Goal: Task Accomplishment & Management: Use online tool/utility

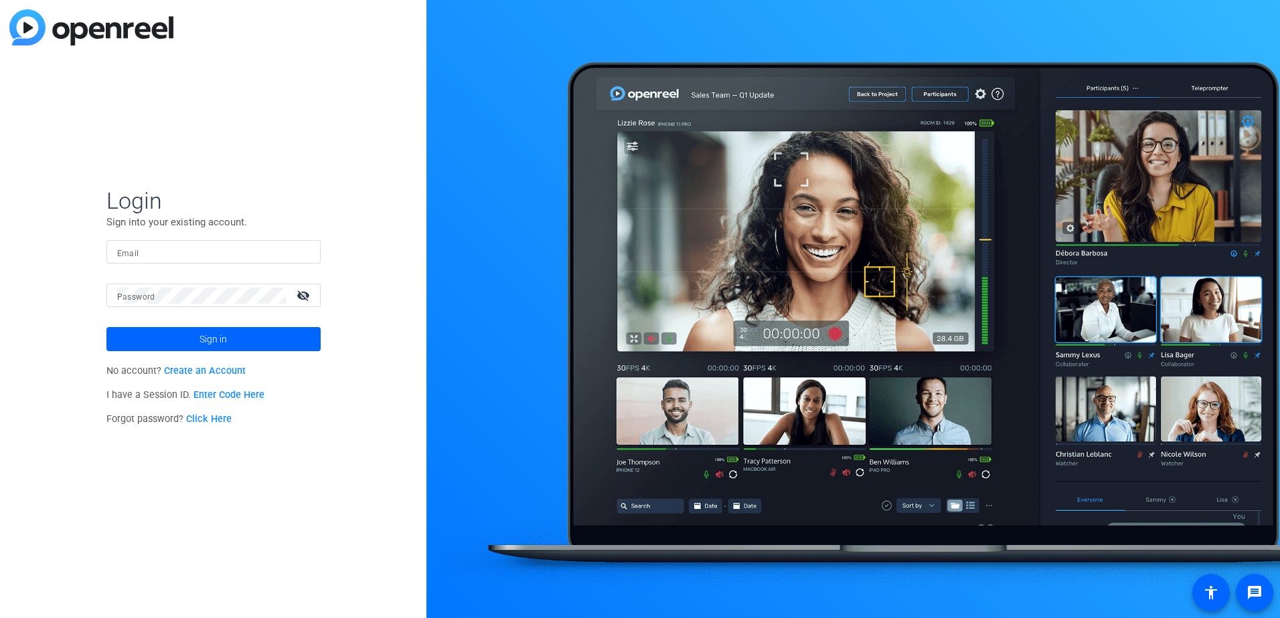
click at [141, 258] on input "Email" at bounding box center [213, 252] width 193 height 16
type input "[PERSON_NAME][EMAIL_ADDRESS][PERSON_NAME][DOMAIN_NAME]"
click at [106, 327] on button "Sign in" at bounding box center [213, 339] width 214 height 24
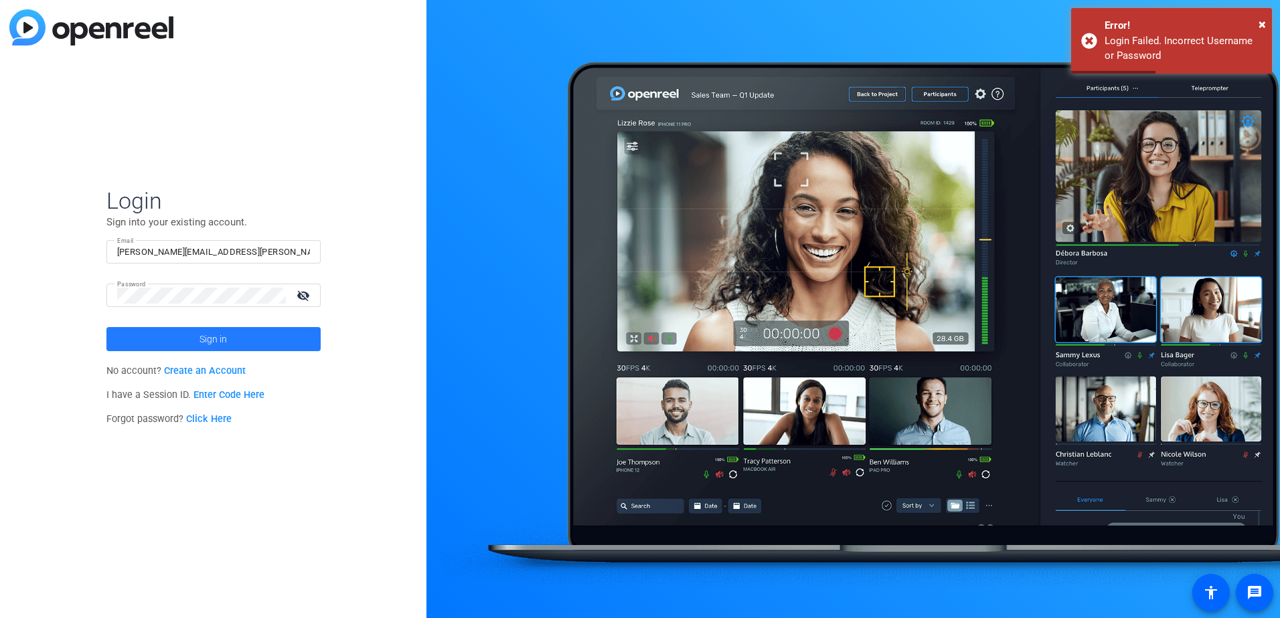
click at [220, 337] on span "Sign in" at bounding box center [212, 339] width 27 height 33
click at [304, 294] on mat-icon "visibility_off" at bounding box center [304, 295] width 32 height 19
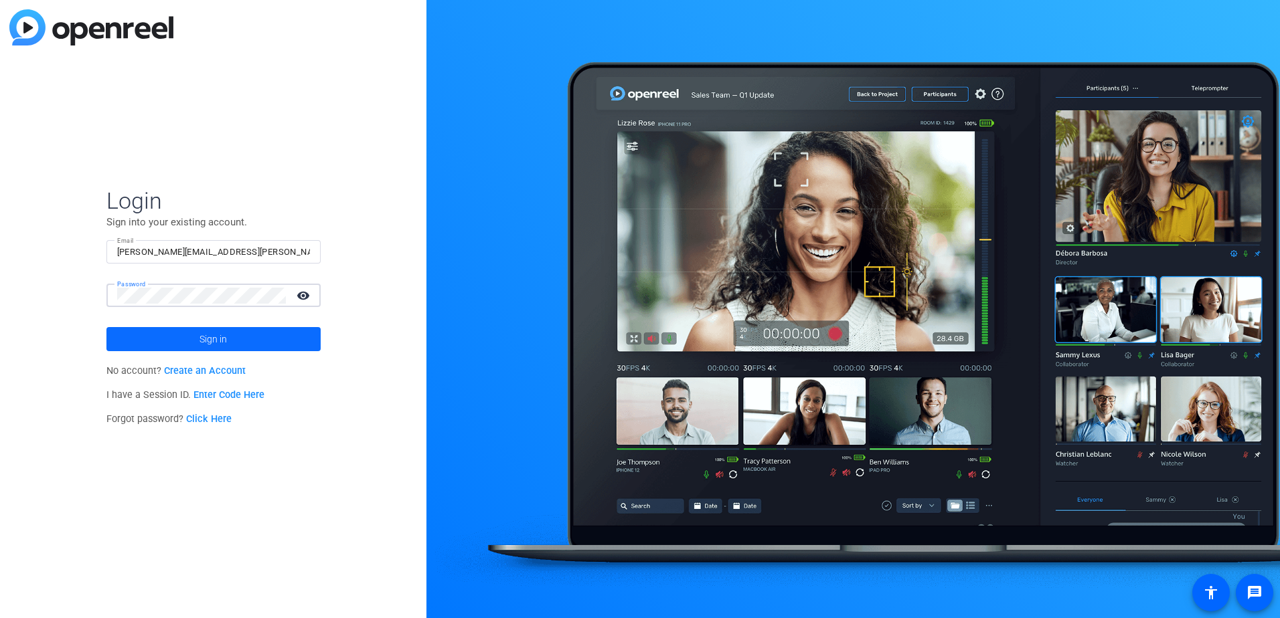
click at [214, 334] on span "Sign in" at bounding box center [212, 339] width 27 height 33
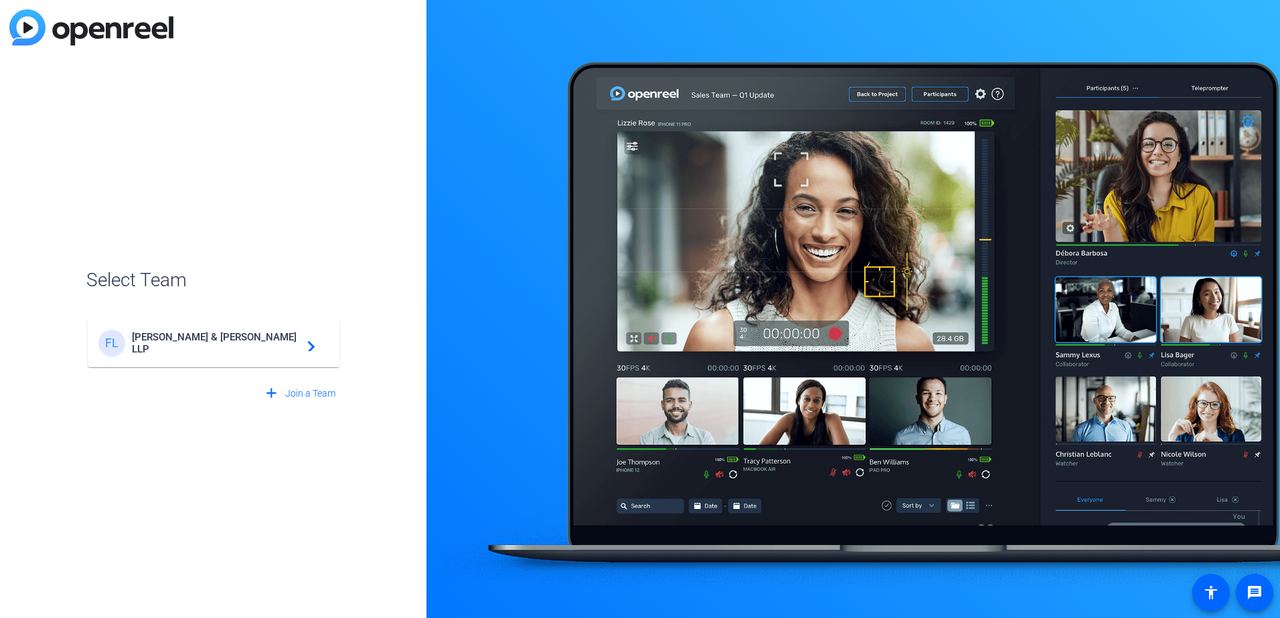
click at [226, 338] on span "[PERSON_NAME] & [PERSON_NAME] LLP" at bounding box center [215, 343] width 167 height 24
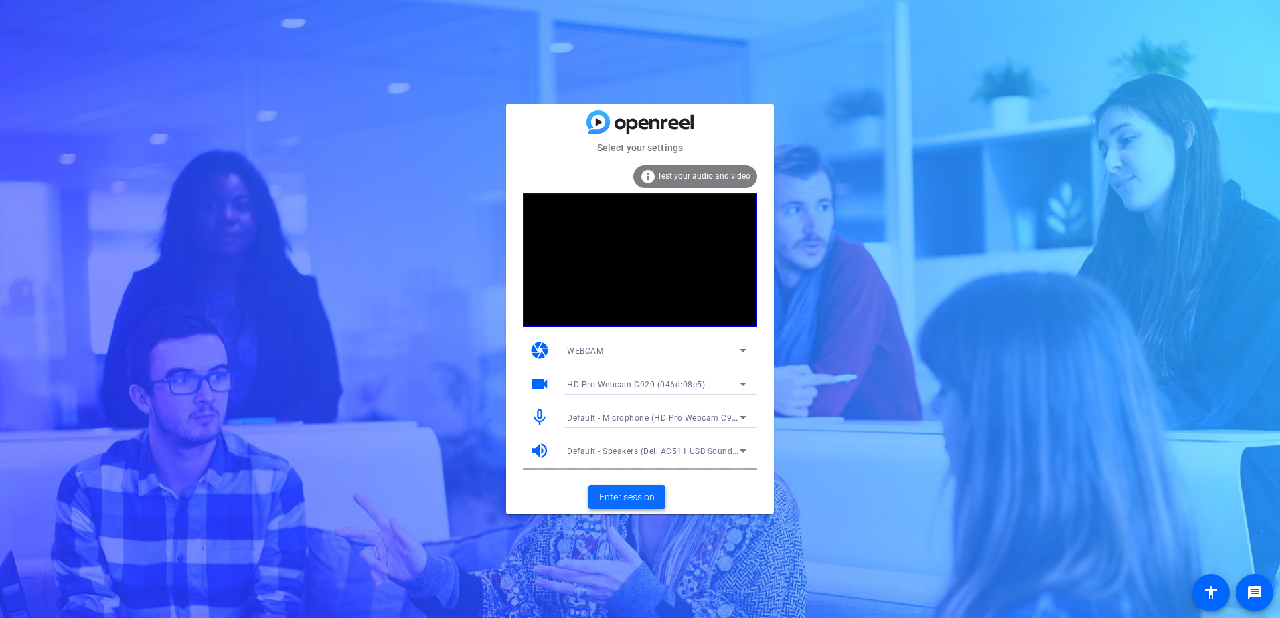
click at [634, 499] on span "Enter session" at bounding box center [627, 498] width 56 height 14
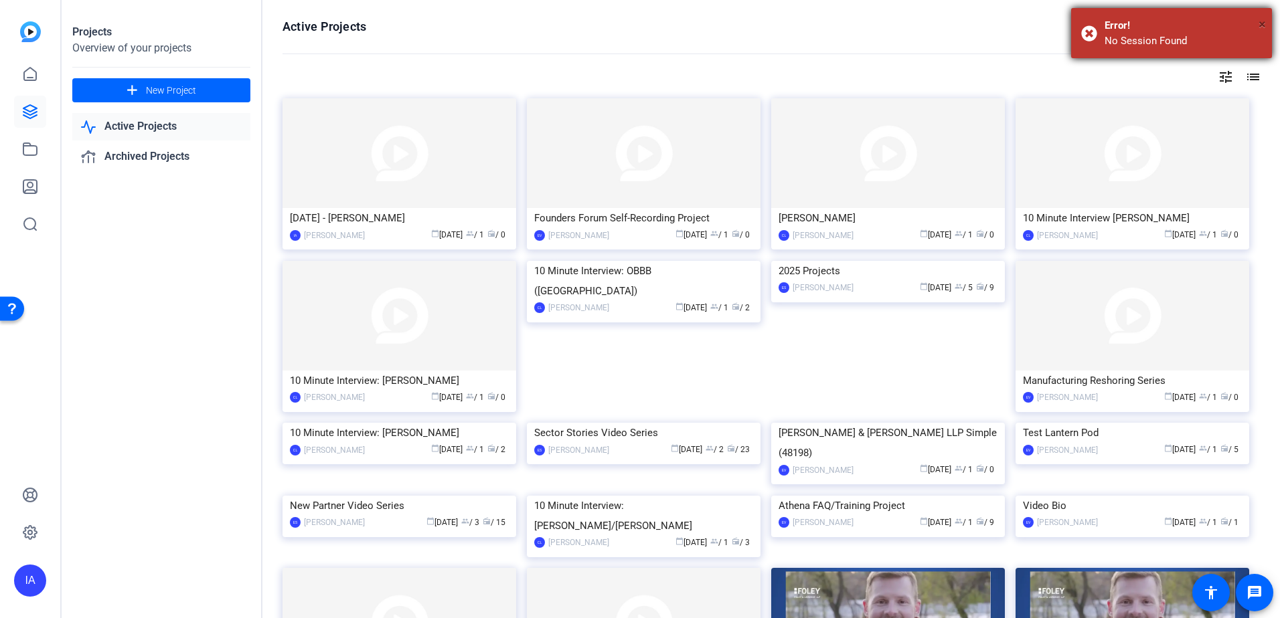
click at [1262, 22] on span "×" at bounding box center [1261, 24] width 7 height 16
